Goal: Navigation & Orientation: Find specific page/section

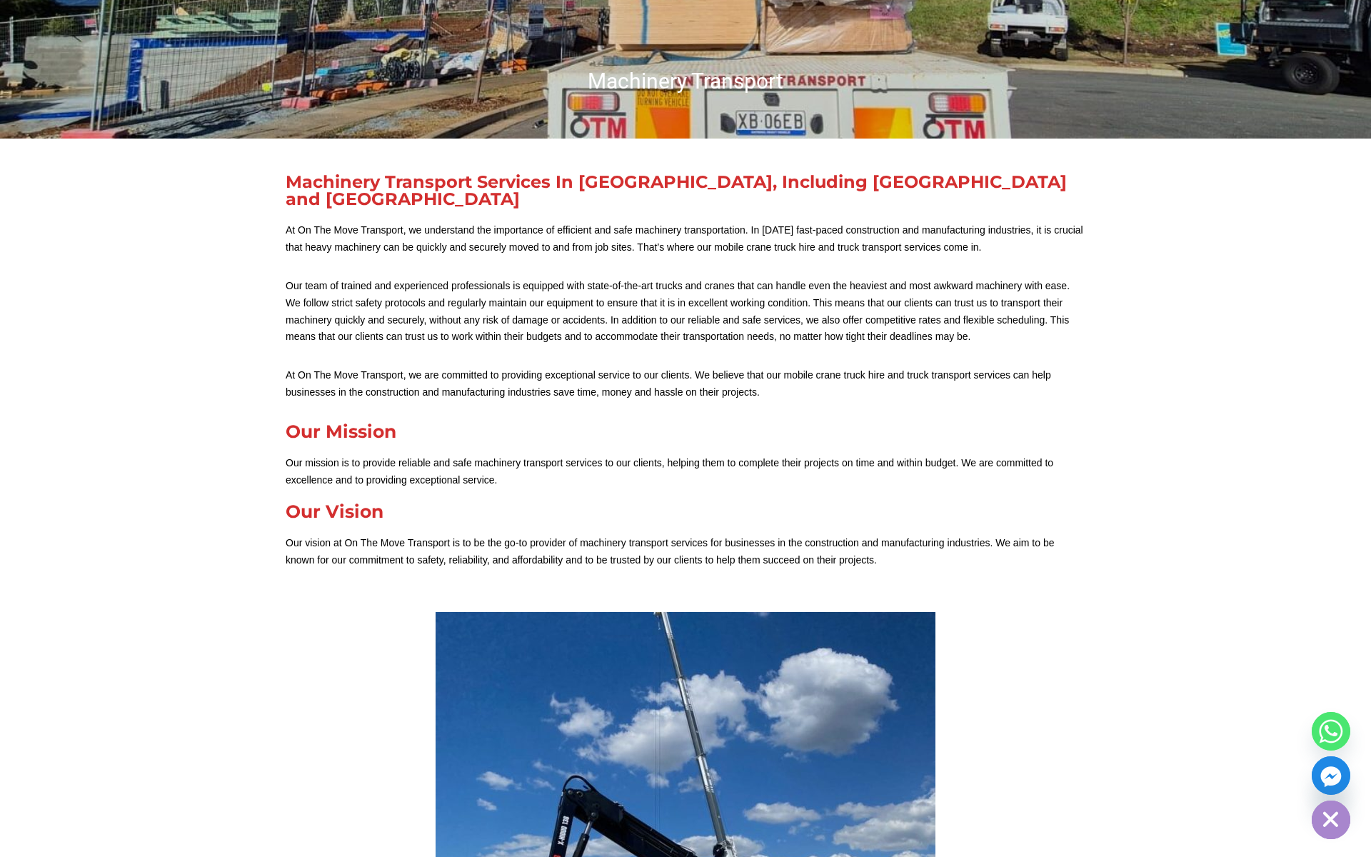
scroll to position [586, 0]
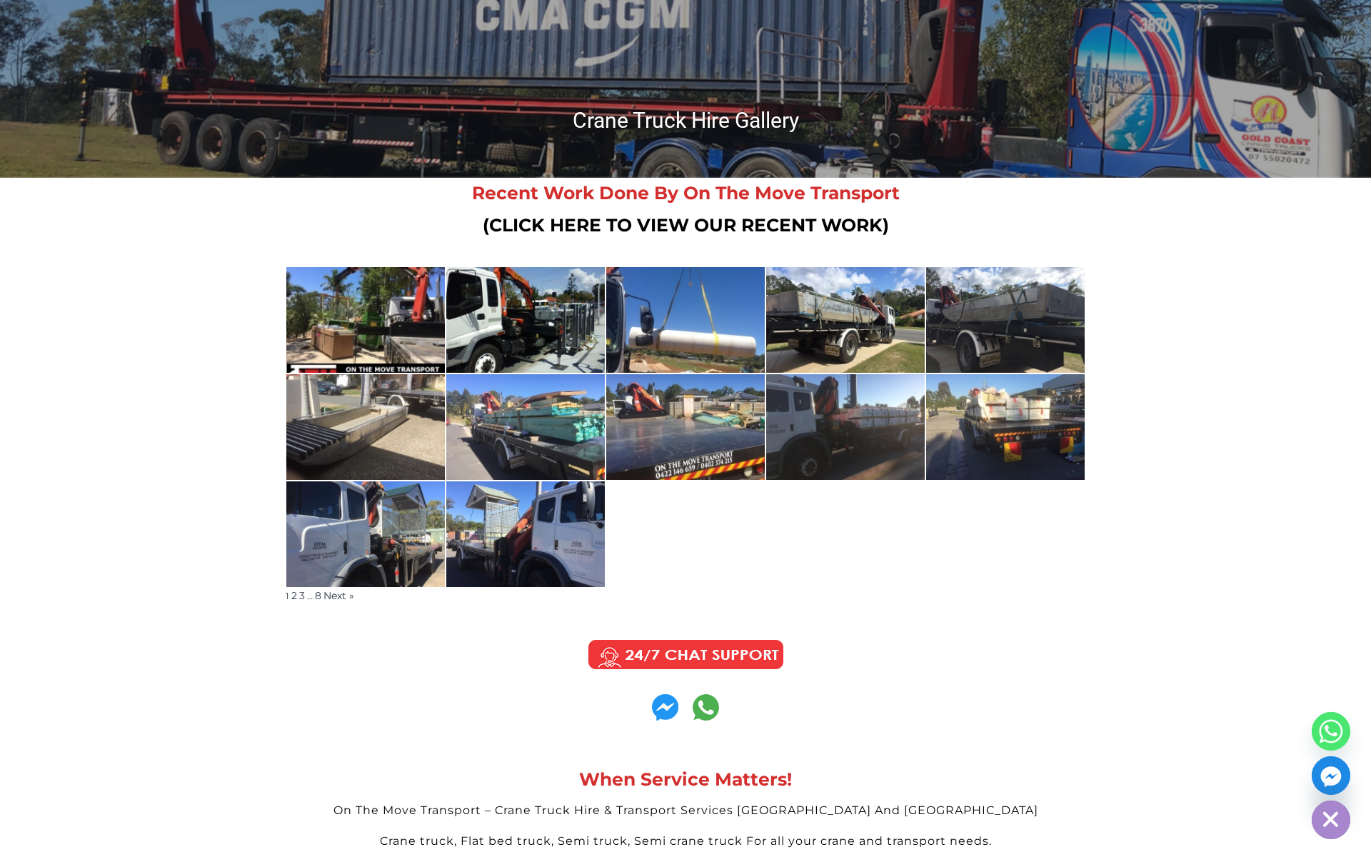
scroll to position [187, 0]
